Goal: Task Accomplishment & Management: Manage account settings

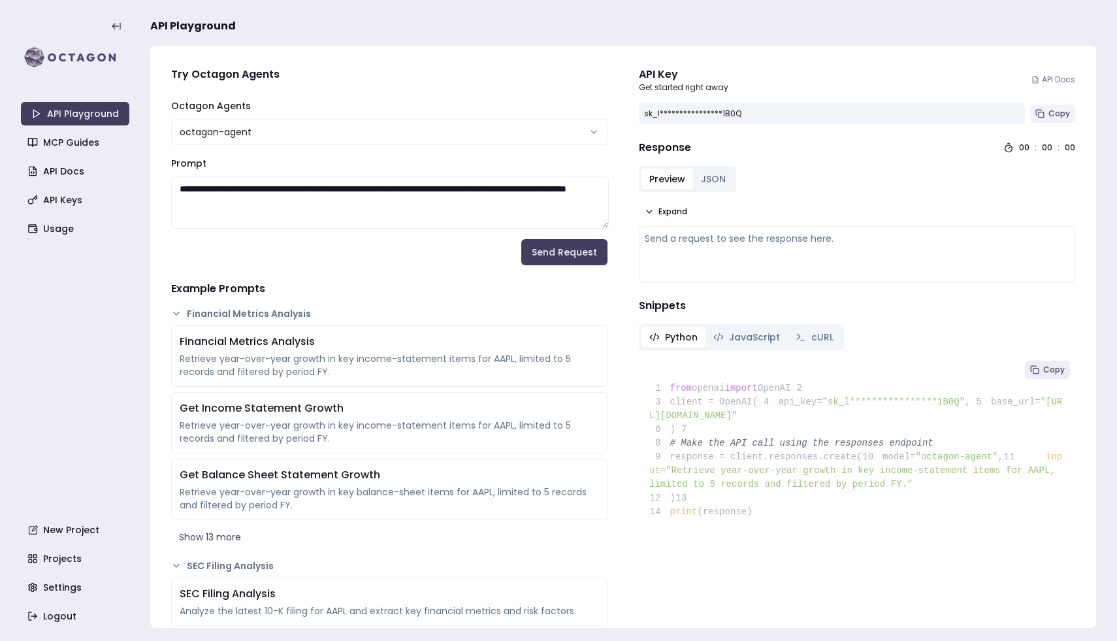
click at [1044, 117] on rect at bounding box center [1041, 114] width 5 height 5
click at [72, 213] on div "API Playground MCP Guides API Docs API Keys Usage New Project Projects Settings…" at bounding box center [75, 320] width 108 height 615
click at [72, 208] on link "API Keys" at bounding box center [76, 200] width 108 height 24
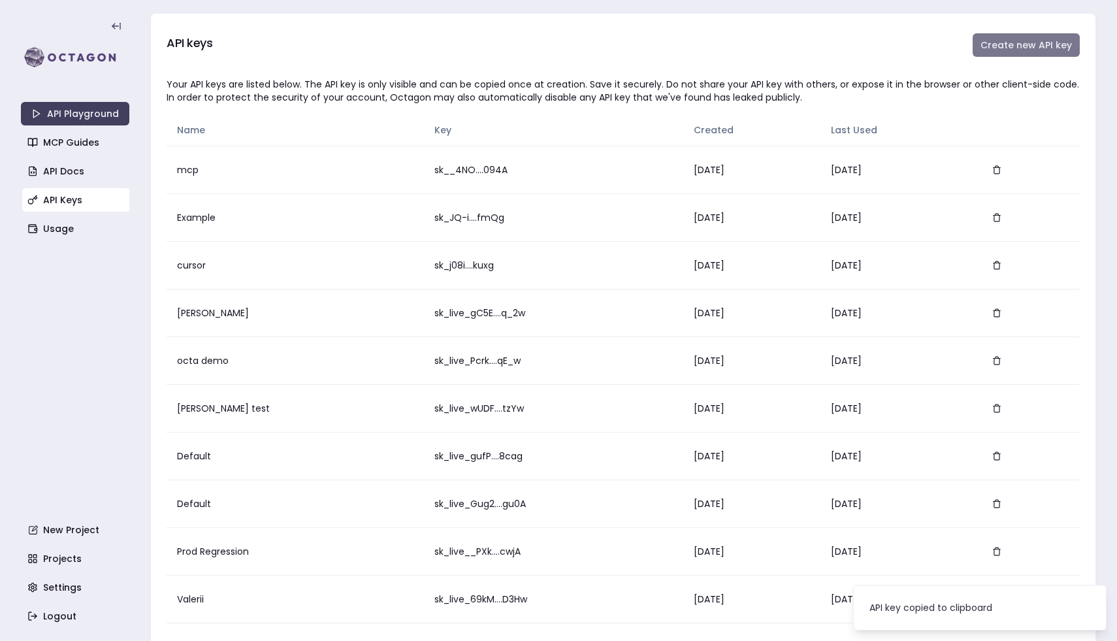
click at [1027, 52] on button "Create new API key" at bounding box center [1026, 45] width 107 height 24
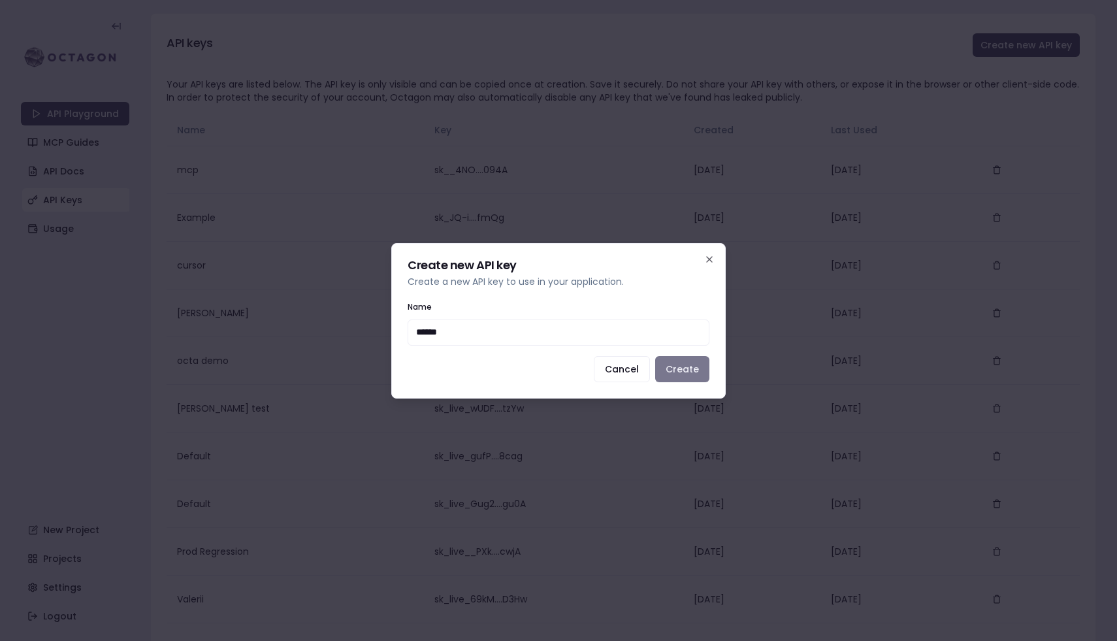
type input "******"
click at [680, 372] on button "Create" at bounding box center [682, 369] width 54 height 26
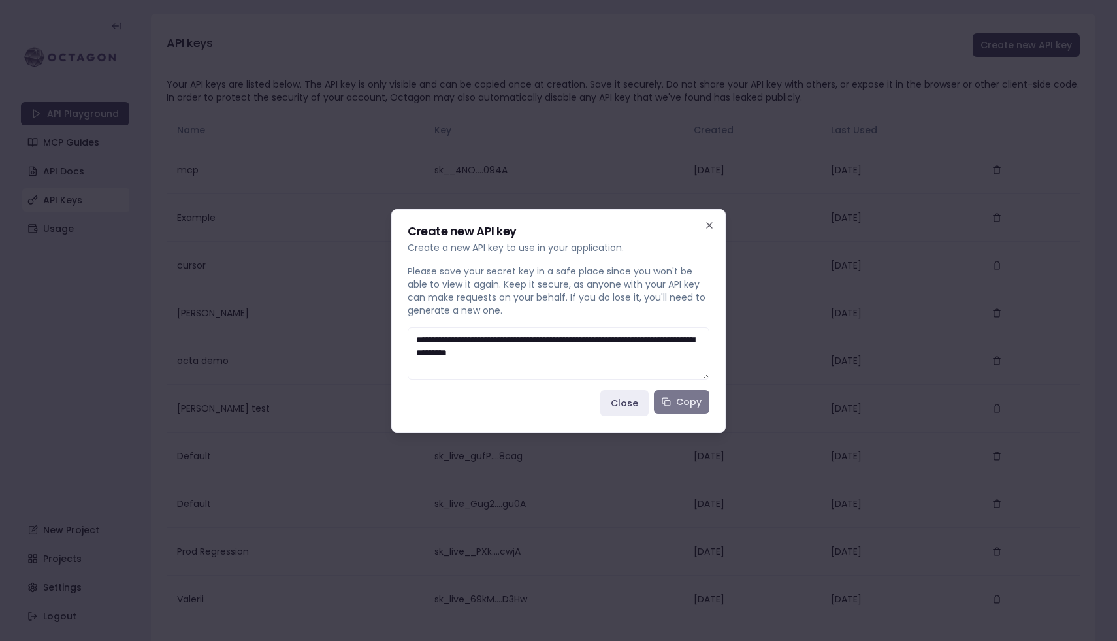
click at [668, 402] on icon at bounding box center [666, 401] width 9 height 9
click at [610, 397] on button "Close" at bounding box center [625, 403] width 48 height 26
